Goal: Check status

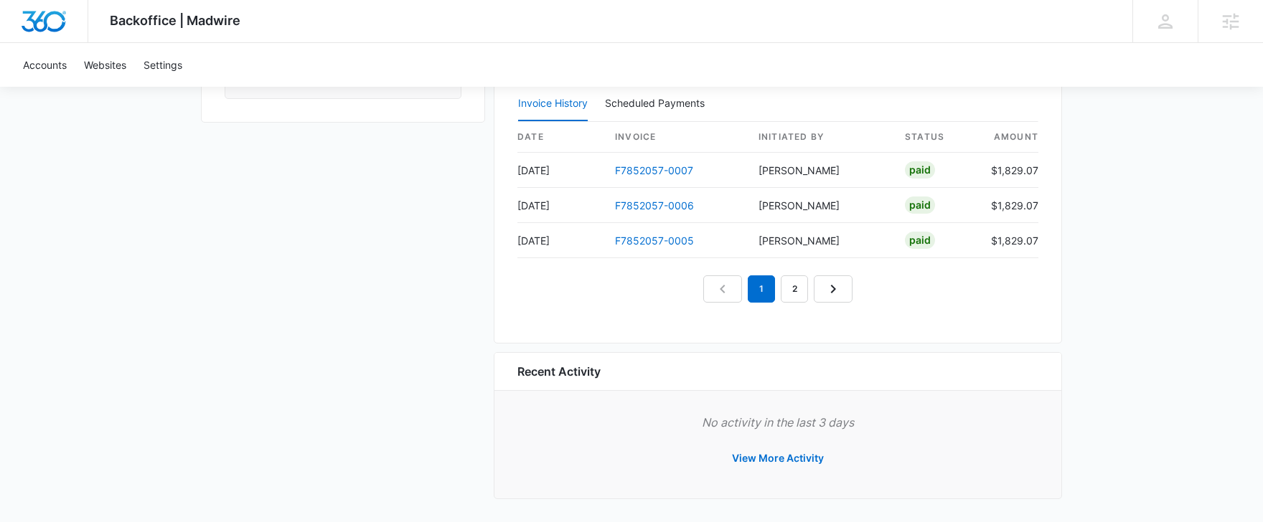
scroll to position [1452, 0]
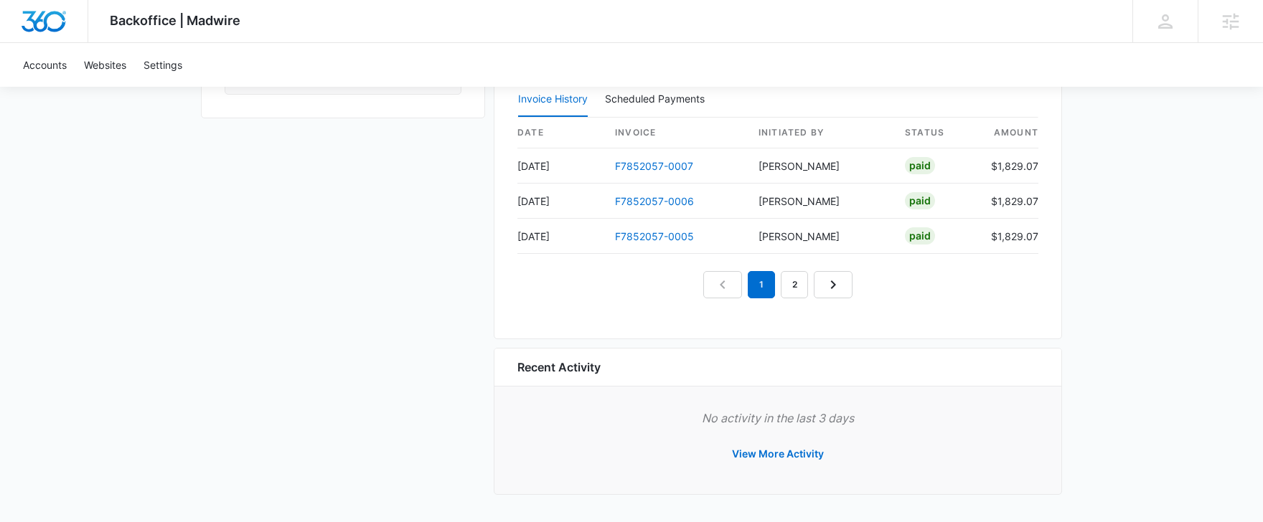
click at [827, 301] on div "Billing Activity Invoice History Scheduled Payments 0 date invoice Initiated By…" at bounding box center [778, 178] width 568 height 321
click at [827, 294] on link "Next Page" at bounding box center [833, 284] width 39 height 27
click at [842, 289] on icon "Next Page" at bounding box center [849, 284] width 17 height 17
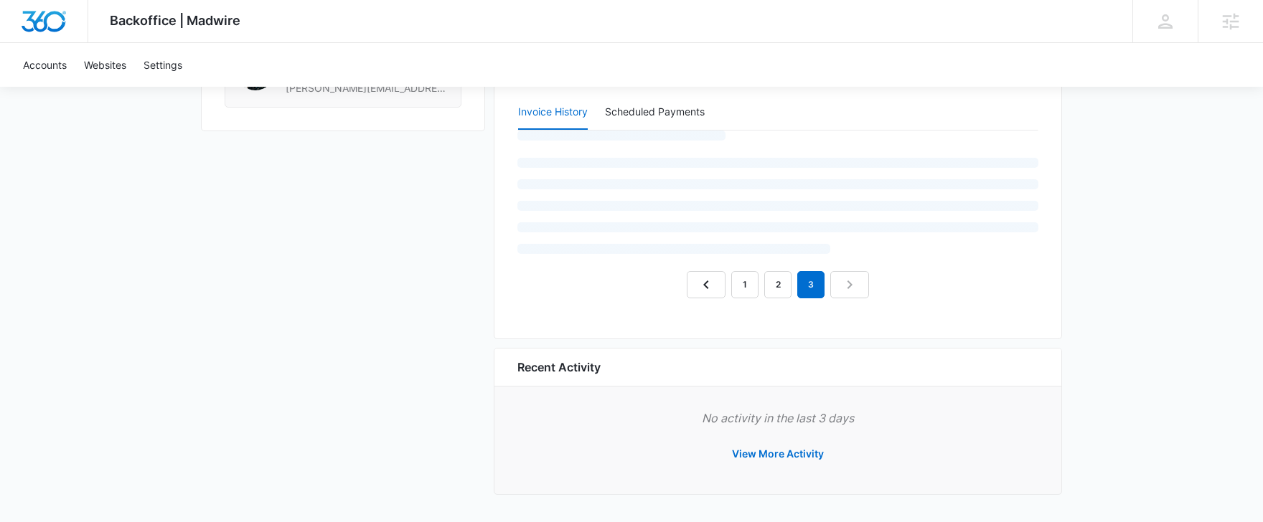
scroll to position [1382, 0]
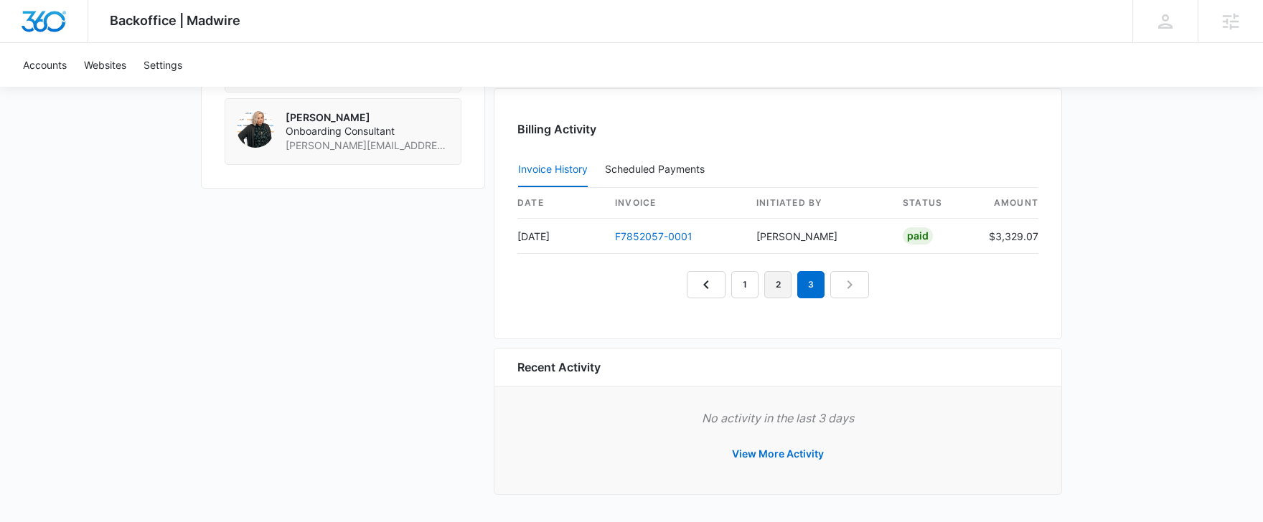
click at [769, 290] on link "2" at bounding box center [777, 284] width 27 height 27
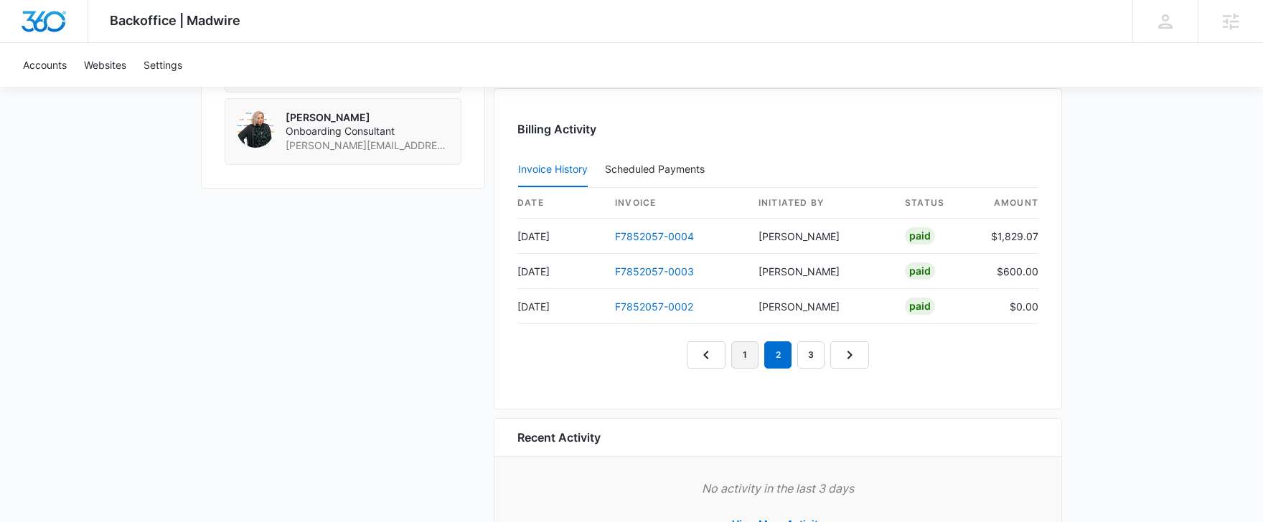
click at [748, 355] on link "1" at bounding box center [744, 355] width 27 height 27
